Goal: Task Accomplishment & Management: Use online tool/utility

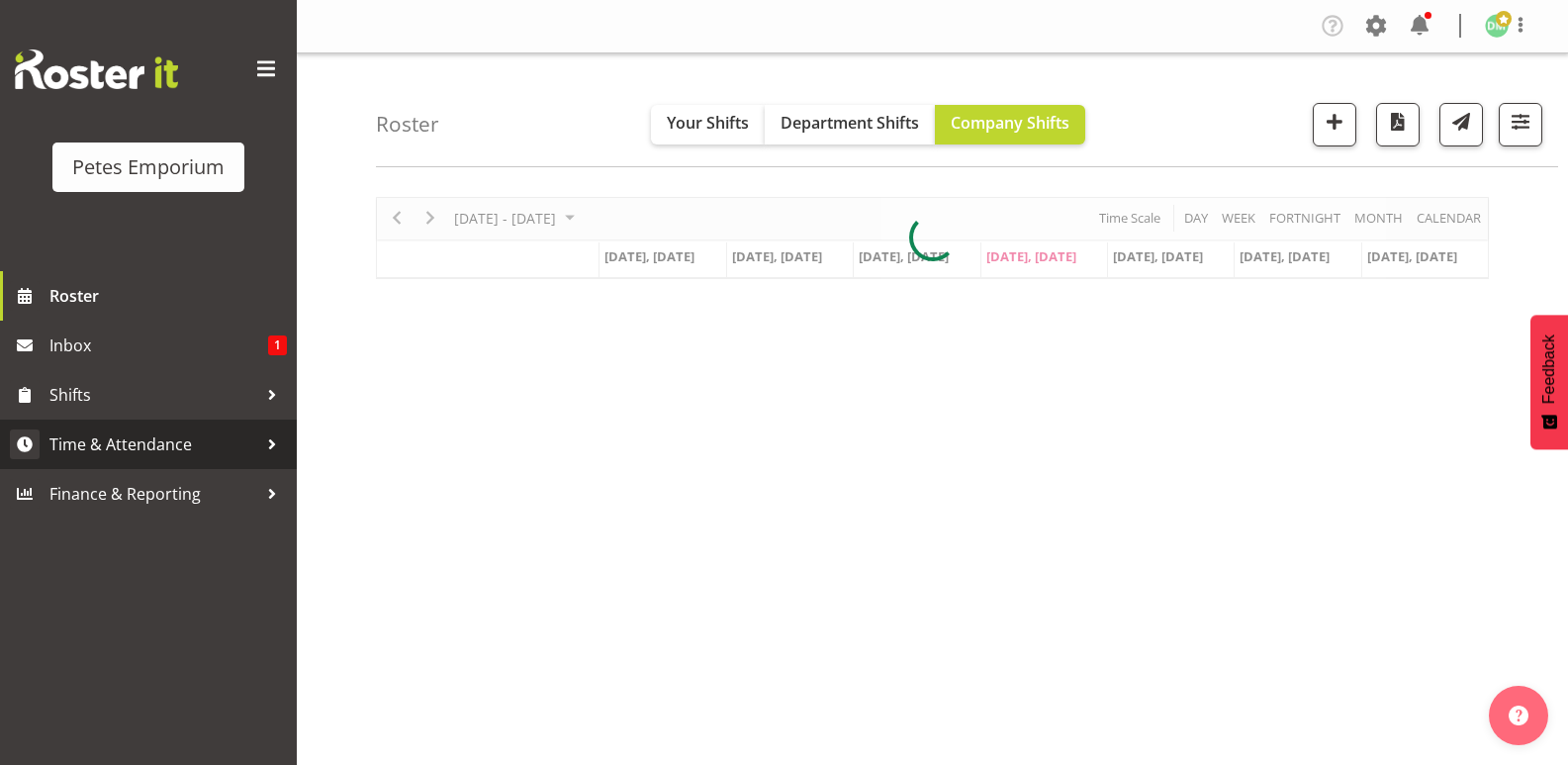
click at [183, 430] on span "Time & Attendance" at bounding box center [153, 445] width 207 height 30
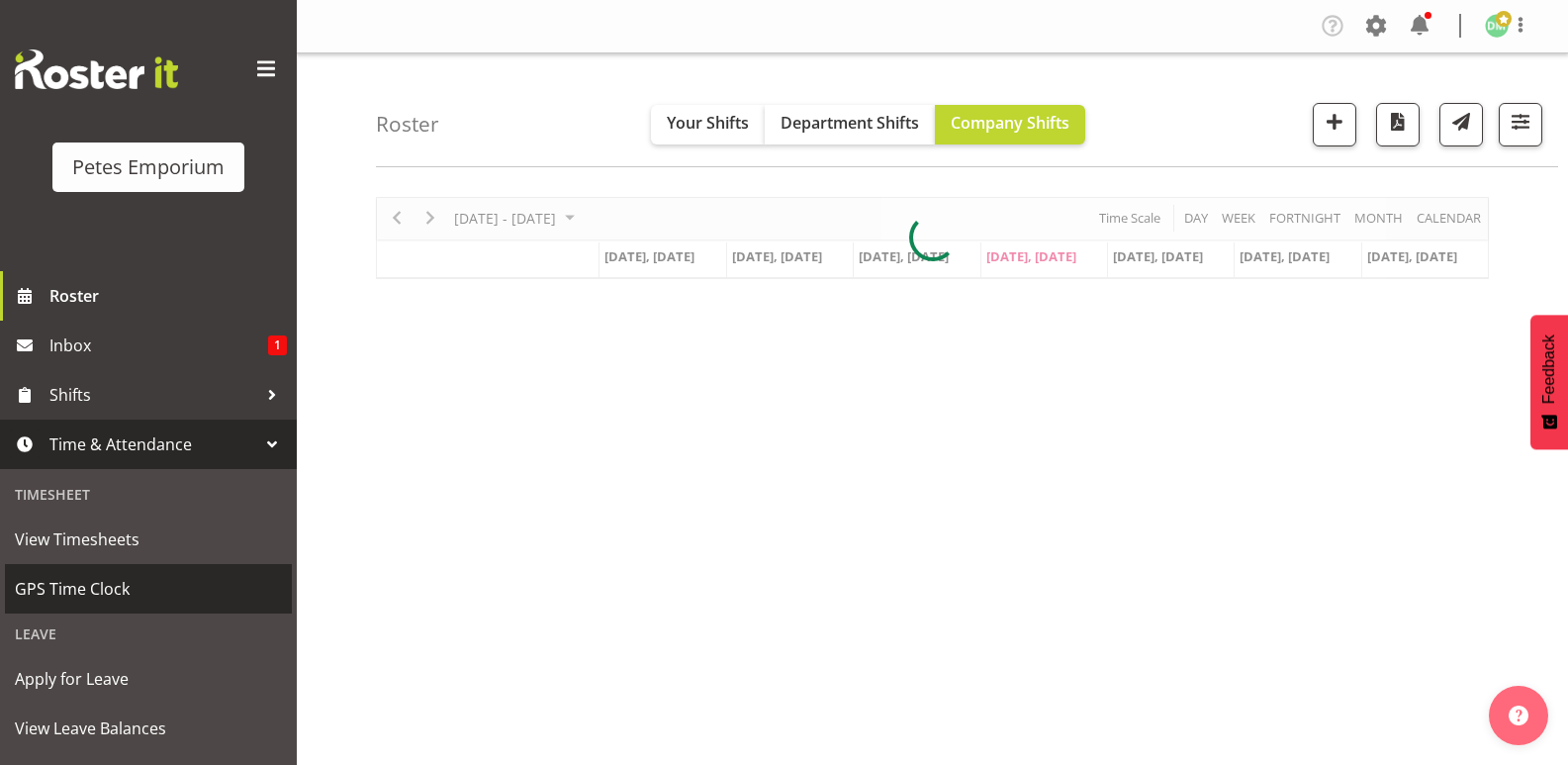
click at [117, 588] on span "GPS Time Clock" at bounding box center [148, 588] width 267 height 30
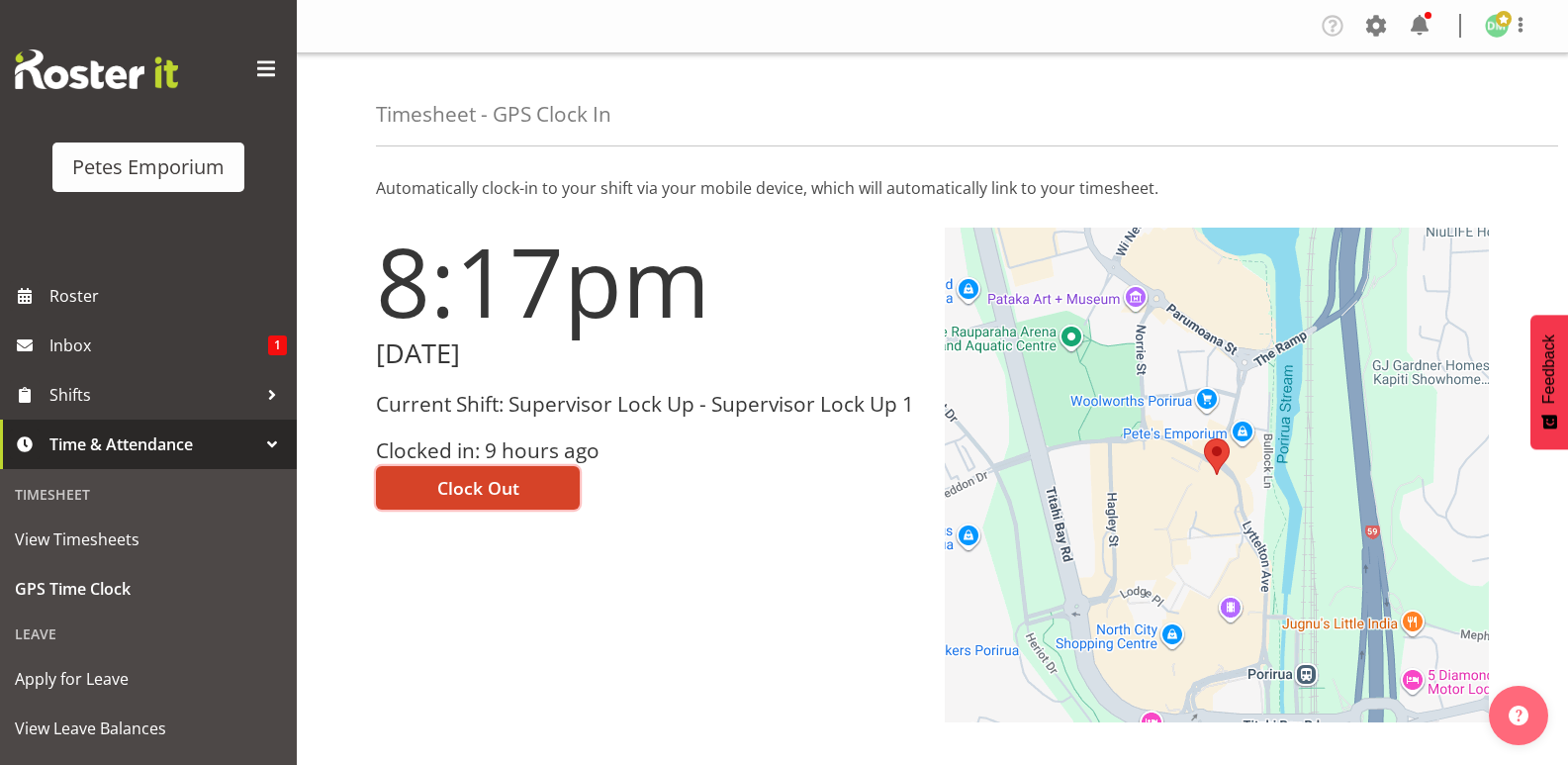
click at [504, 482] on span "Clock Out" at bounding box center [478, 488] width 82 height 26
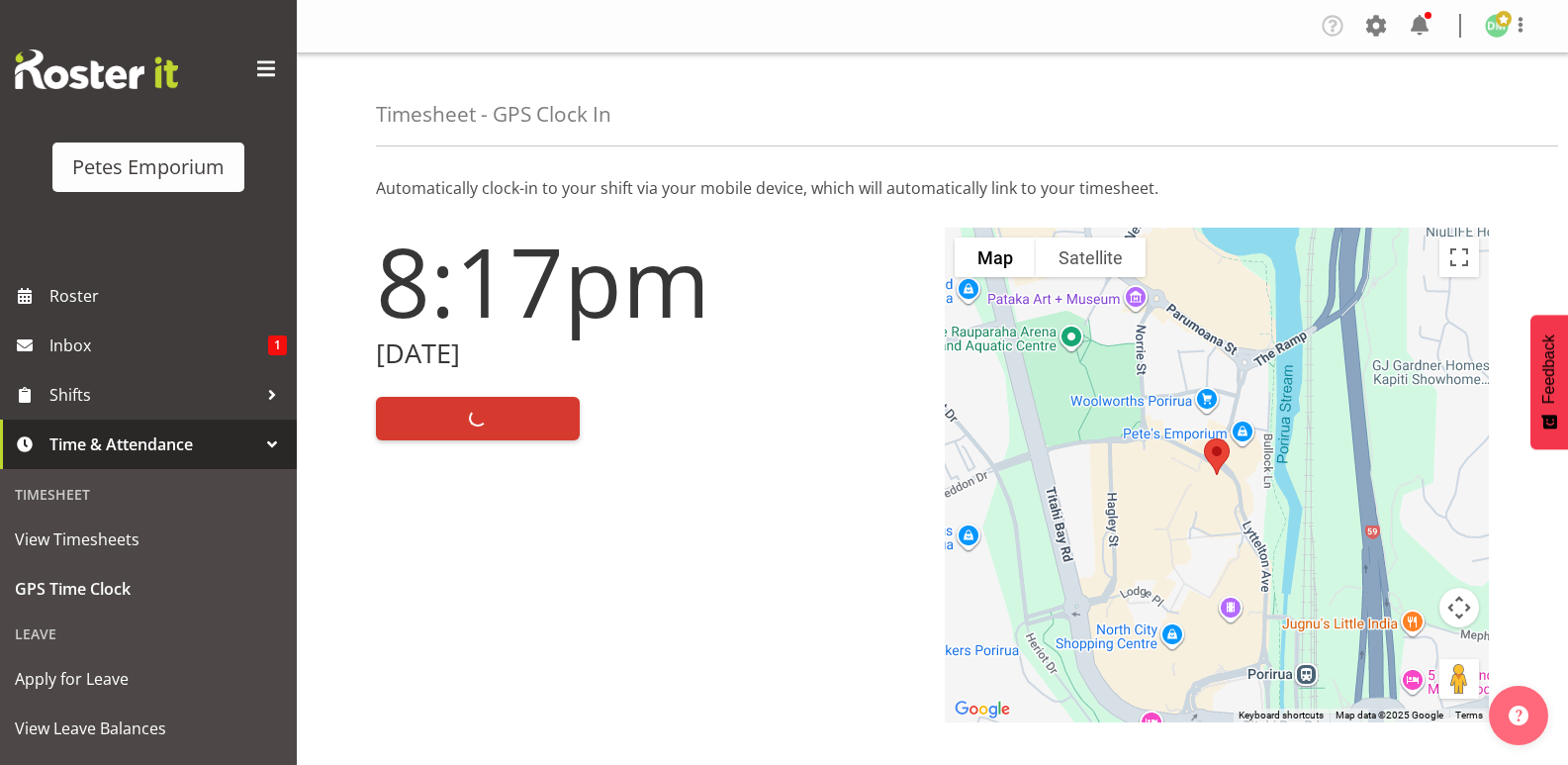
click at [1495, 25] on img at bounding box center [1497, 26] width 24 height 24
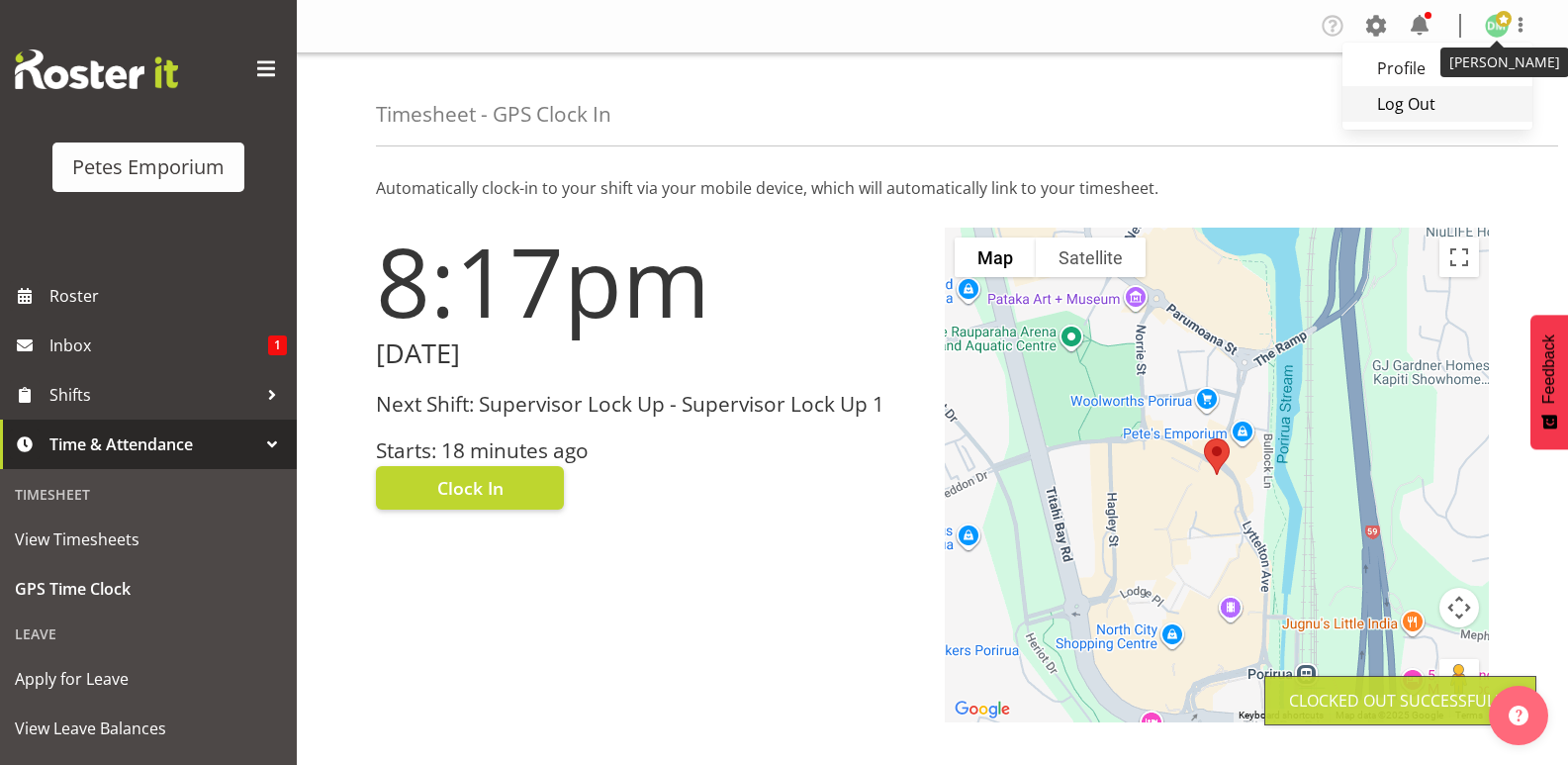
click at [1411, 113] on link "Log Out" at bounding box center [1436, 104] width 189 height 36
